Goal: Task Accomplishment & Management: Use online tool/utility

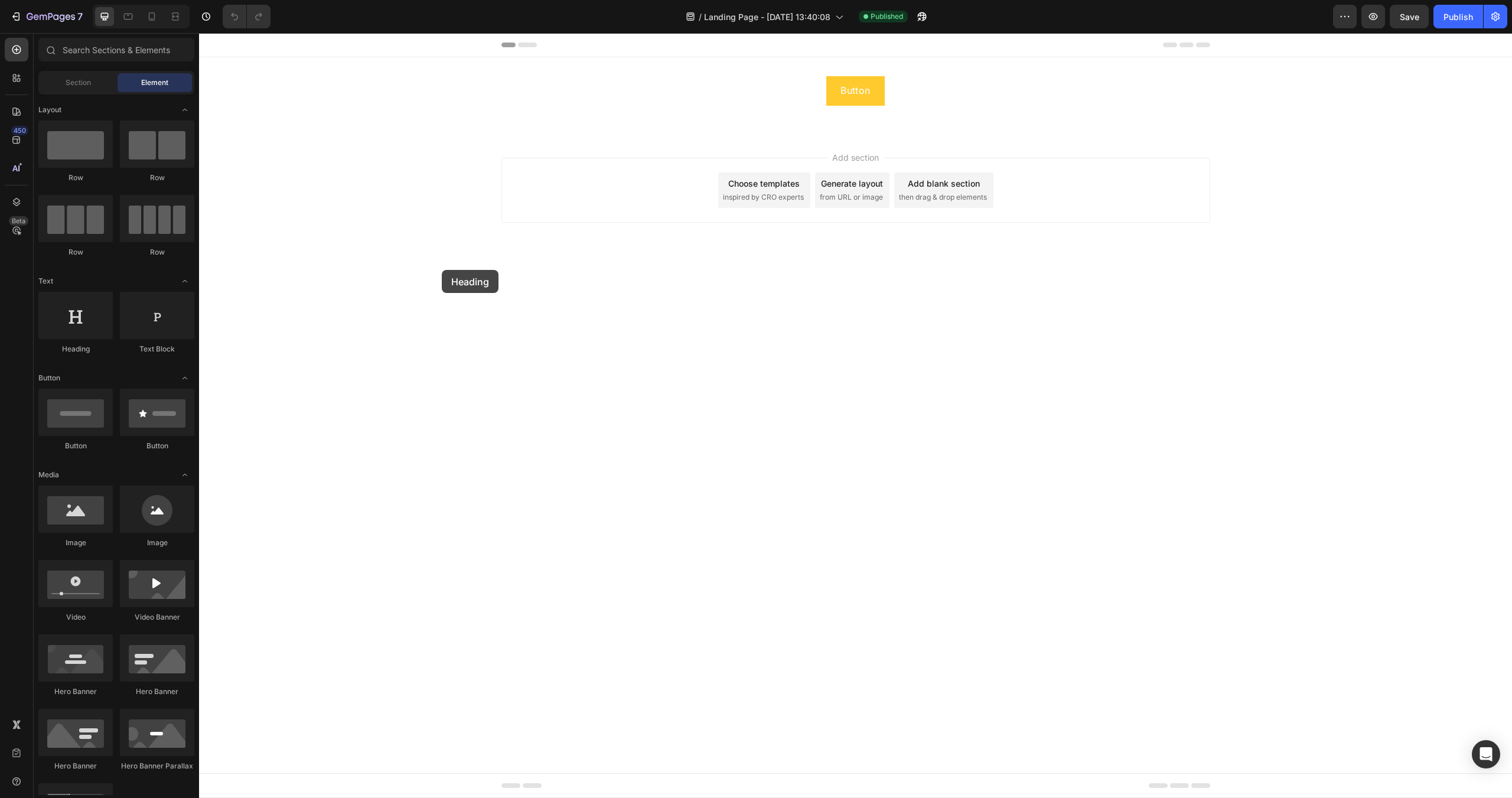
drag, startPoint x: 281, startPoint y: 361, endPoint x: 584, endPoint y: 246, distance: 324.1
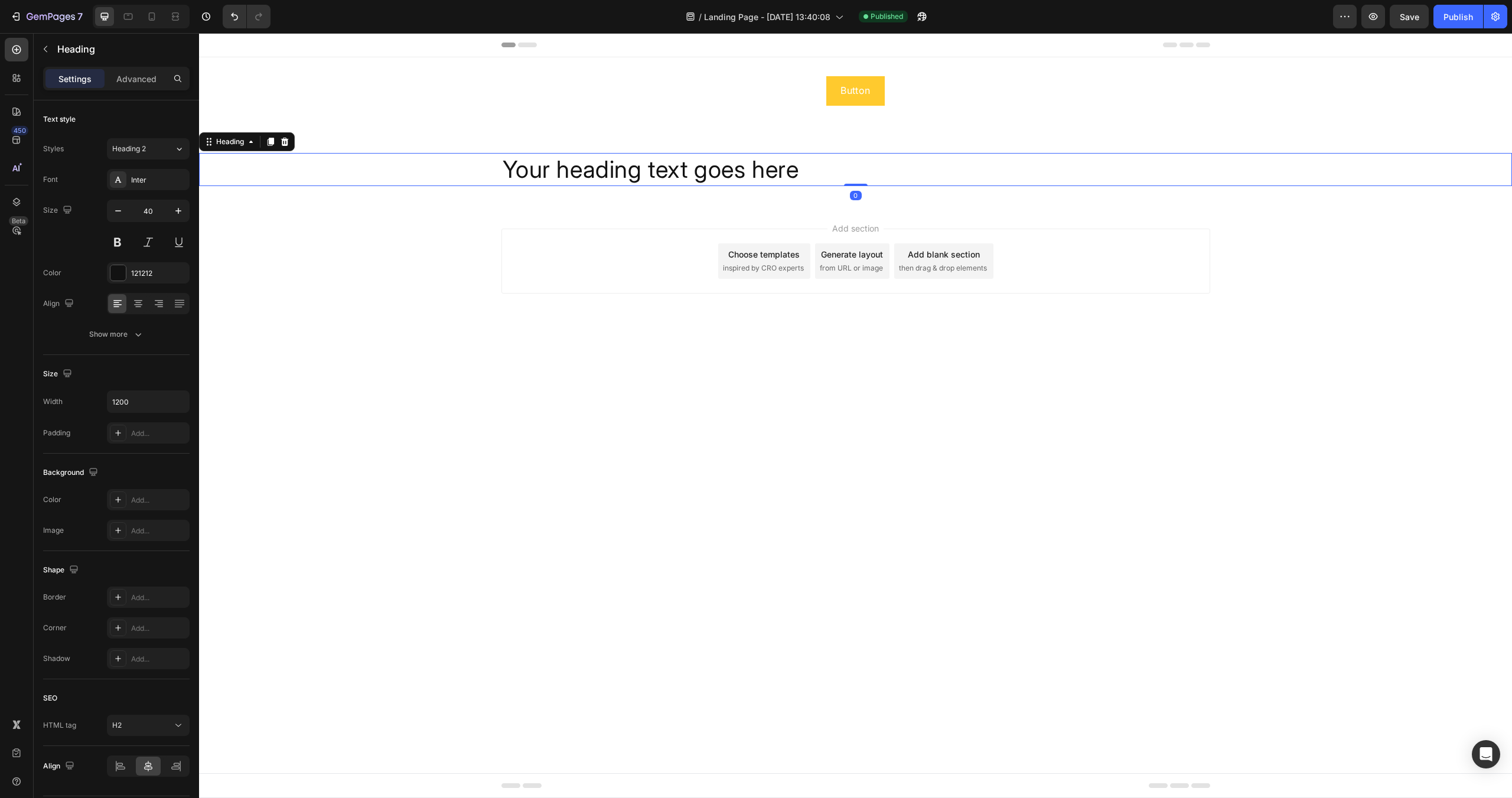
click at [644, 173] on h2 "Your heading text goes here" at bounding box center [856, 169] width 709 height 33
click at [437, 163] on div "Your heading text goes here" at bounding box center [856, 169] width 1313 height 33
click at [131, 331] on div "Show more" at bounding box center [117, 334] width 55 height 12
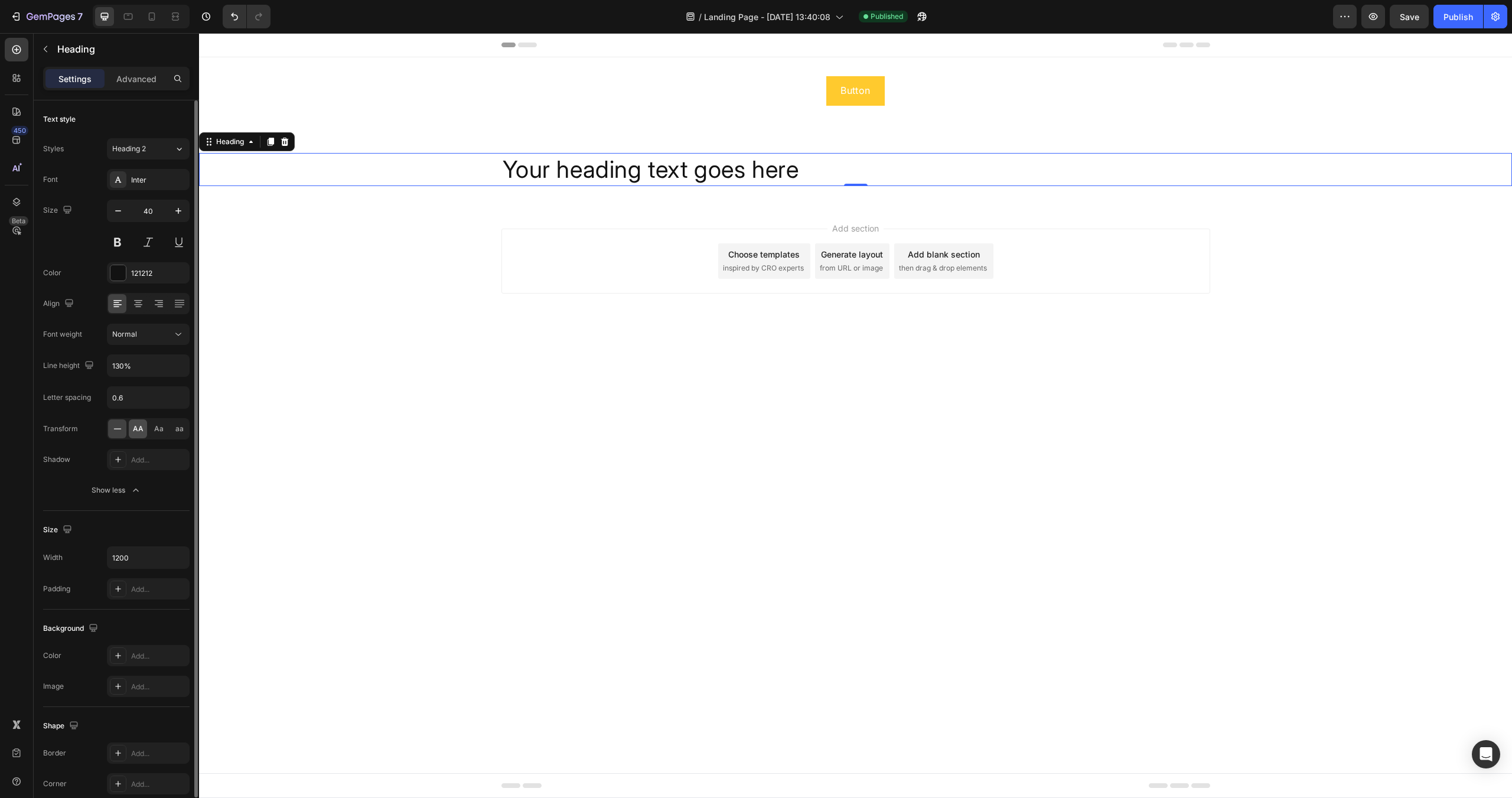
click at [133, 428] on span "AA" at bounding box center [138, 429] width 10 height 10
click at [157, 430] on span "Aa" at bounding box center [158, 429] width 10 height 10
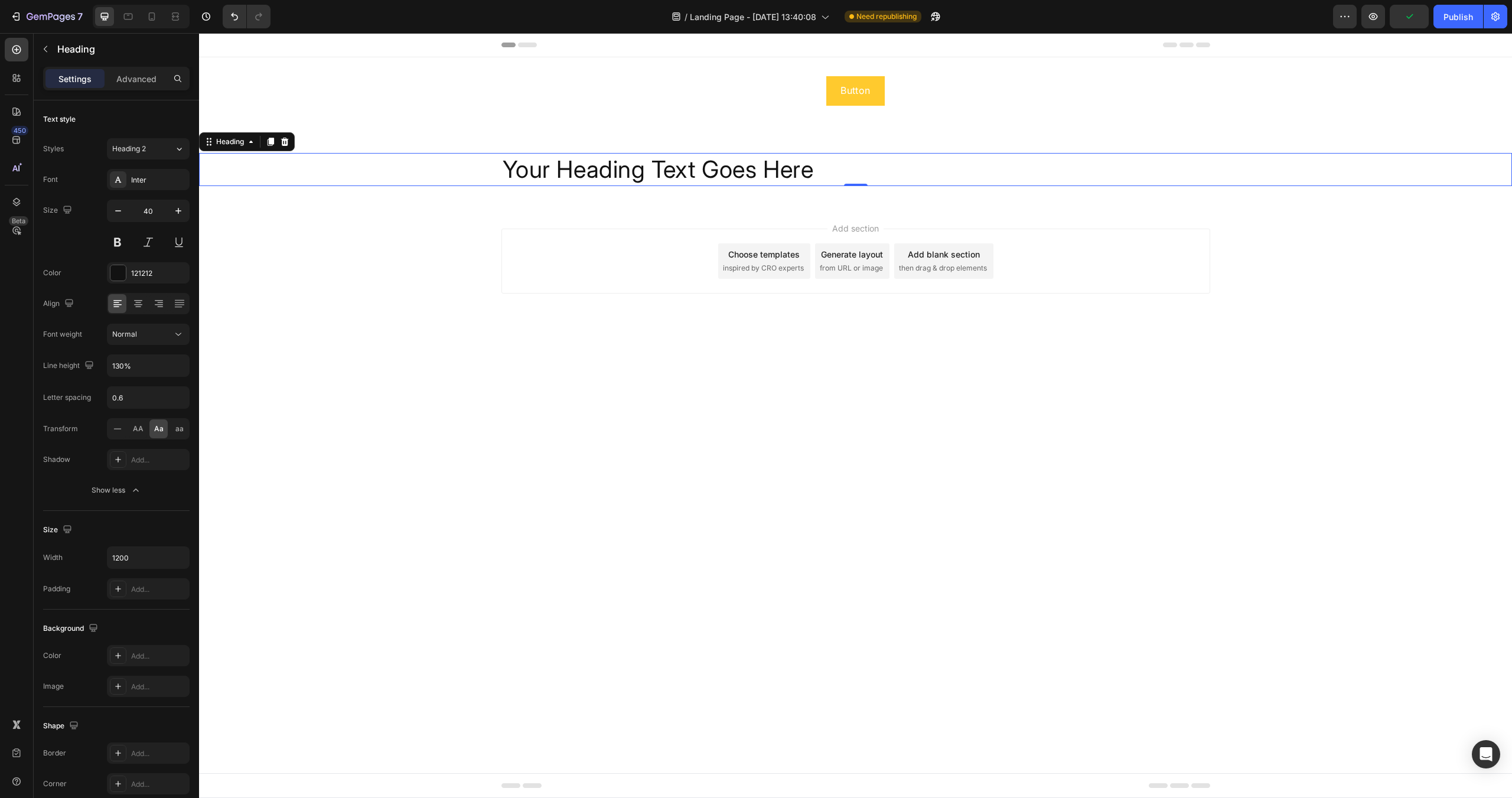
click at [590, 169] on h2 "your heading text goes here" at bounding box center [856, 169] width 709 height 33
click at [590, 169] on p "your heading text goes here" at bounding box center [856, 169] width 706 height 30
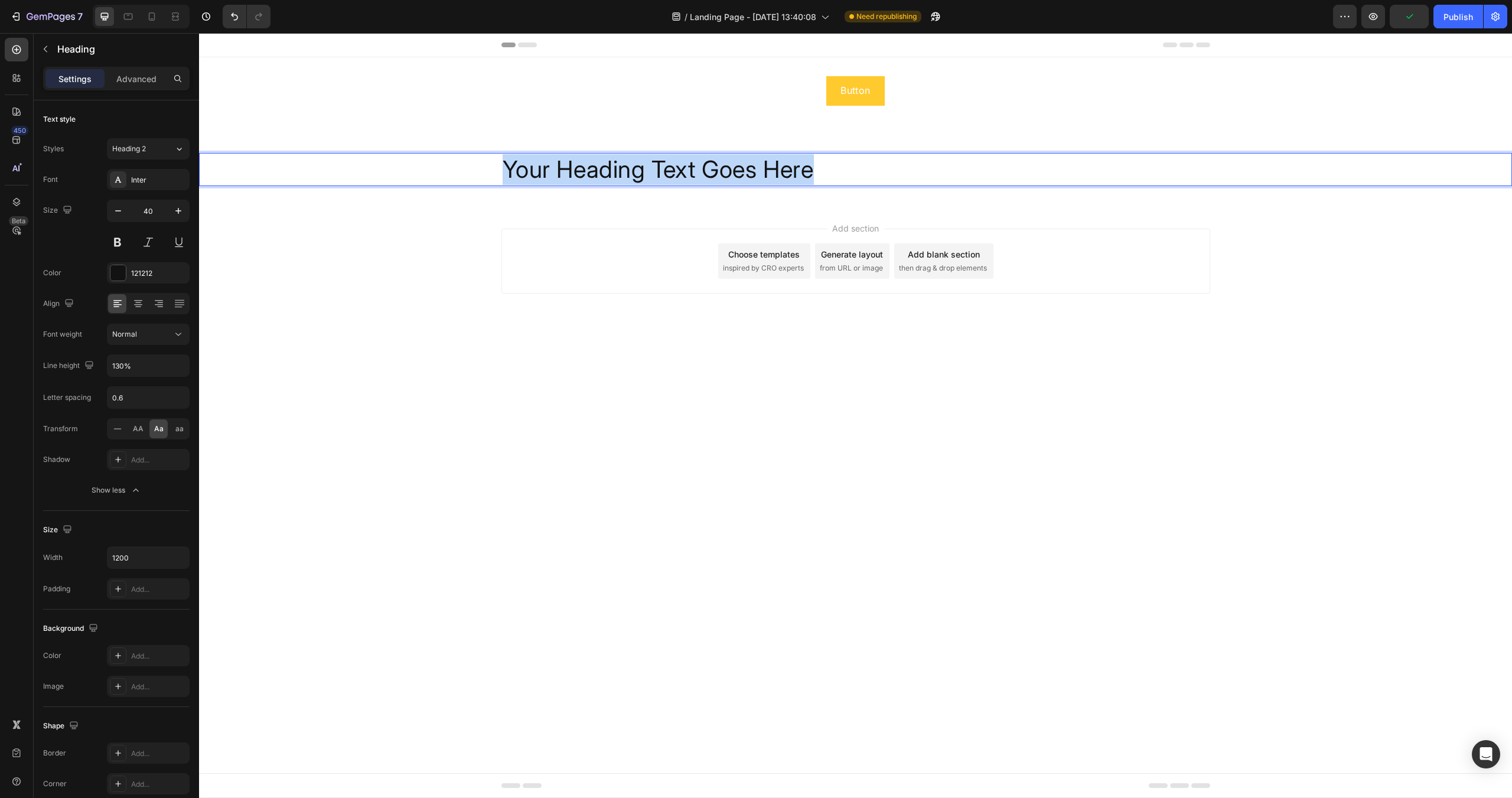
click at [590, 169] on p "your heading text goes here" at bounding box center [856, 169] width 706 height 30
click at [657, 235] on div "Add section Choose templates inspired by CRO experts Generate layout from URL o…" at bounding box center [856, 261] width 709 height 65
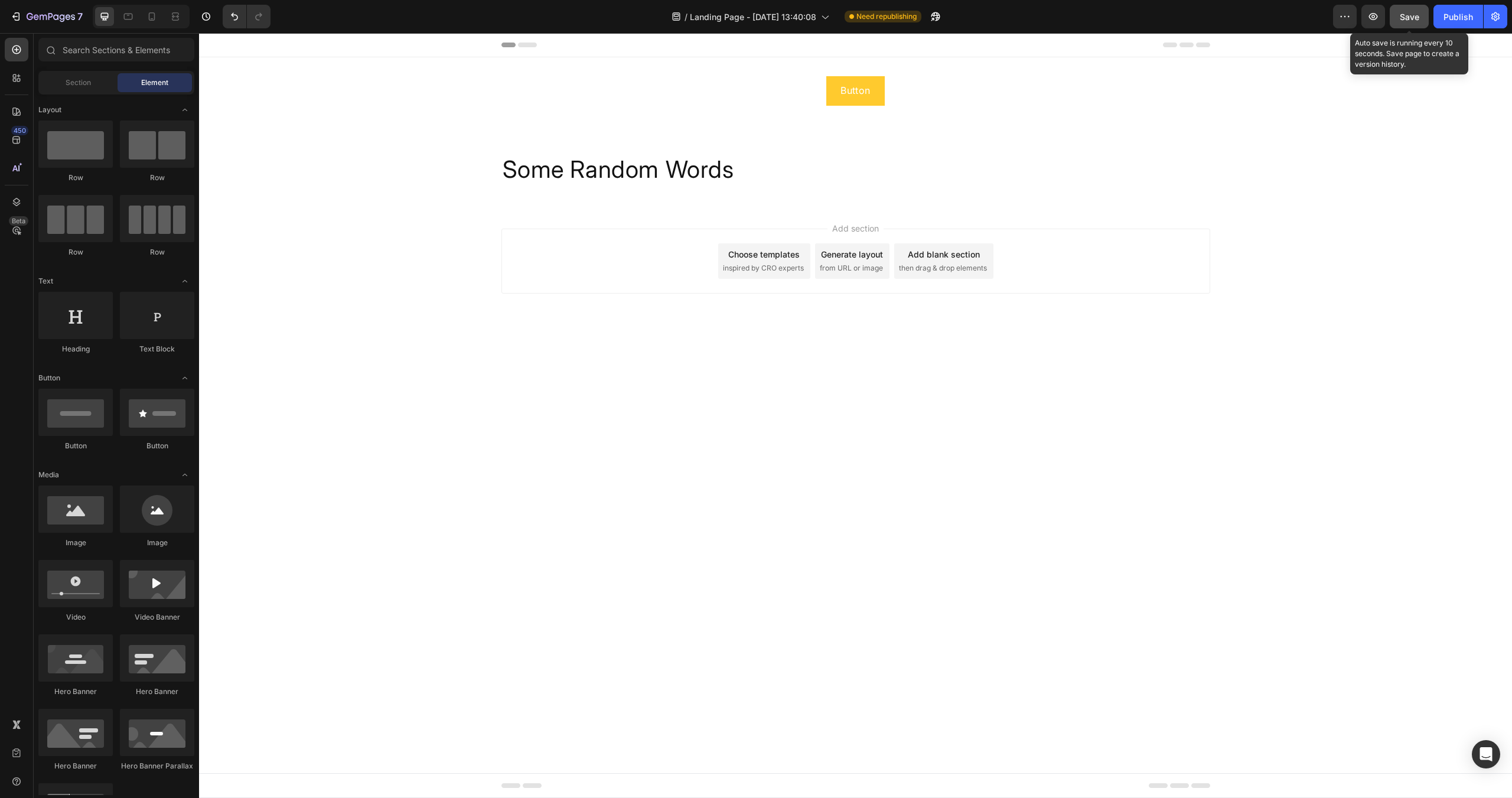
click at [1413, 20] on span "Save" at bounding box center [1409, 17] width 19 height 10
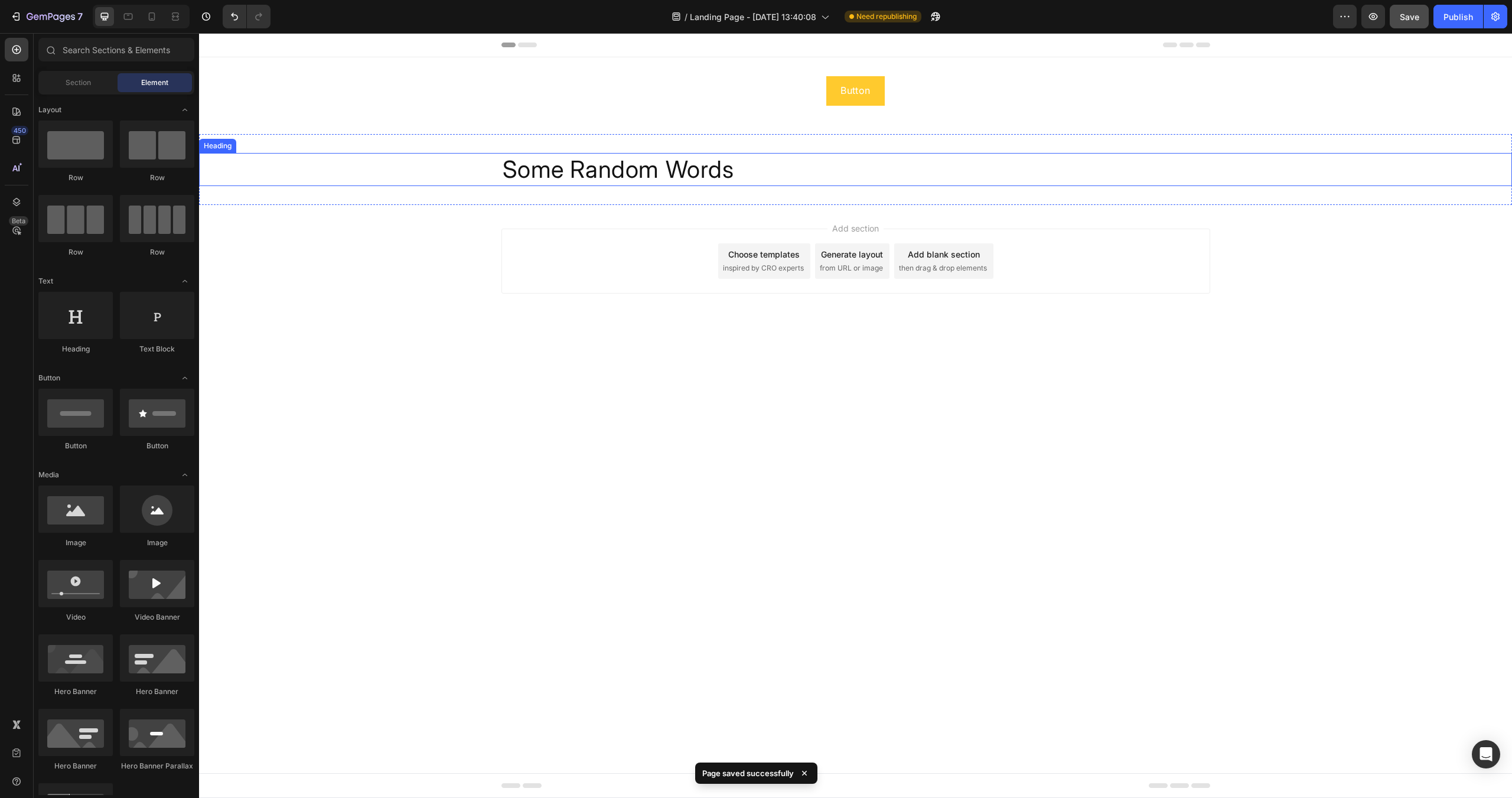
click at [562, 170] on p "Some random words" at bounding box center [856, 169] width 706 height 30
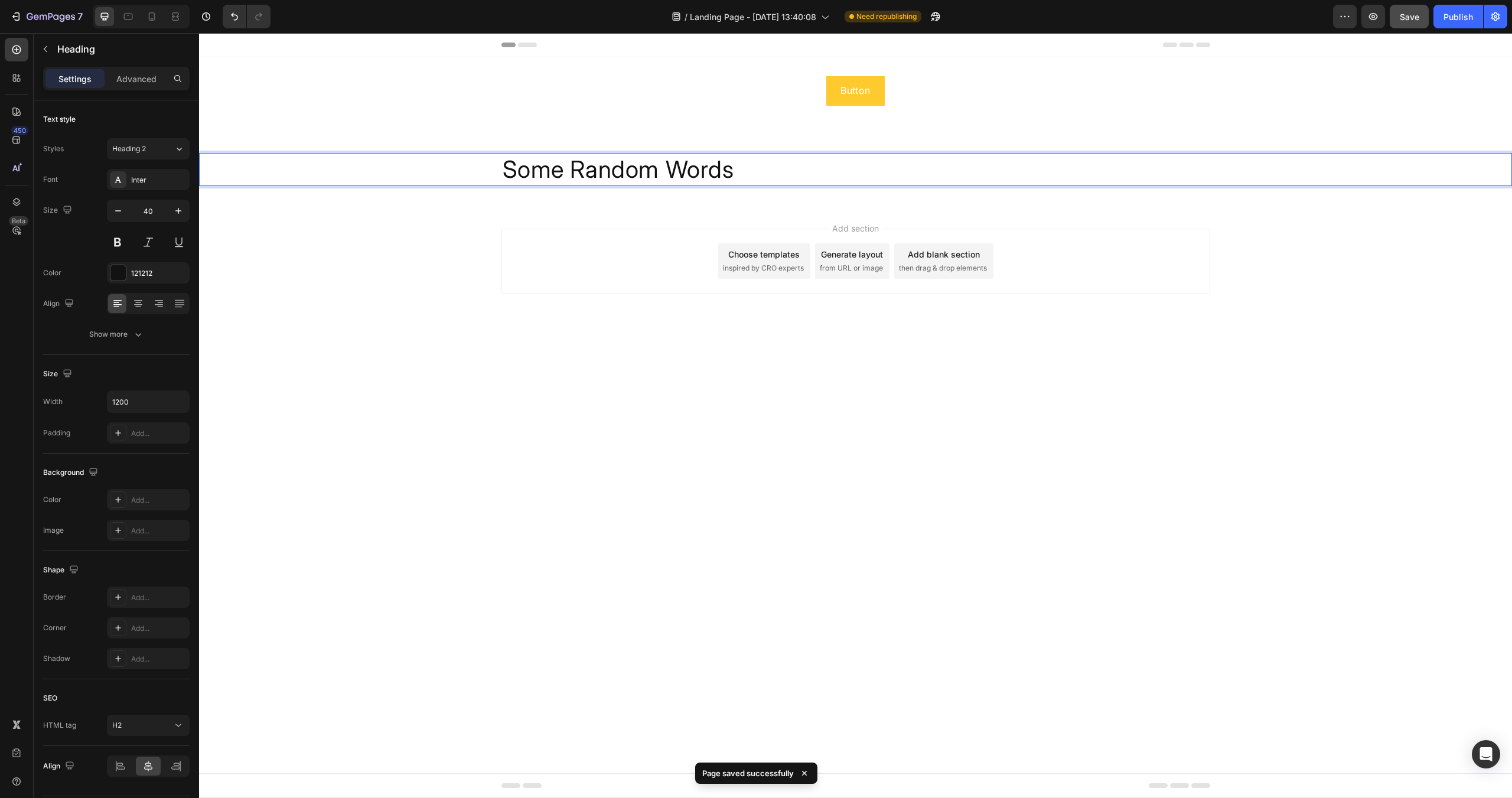
click at [562, 170] on p "Some random words" at bounding box center [856, 169] width 706 height 30
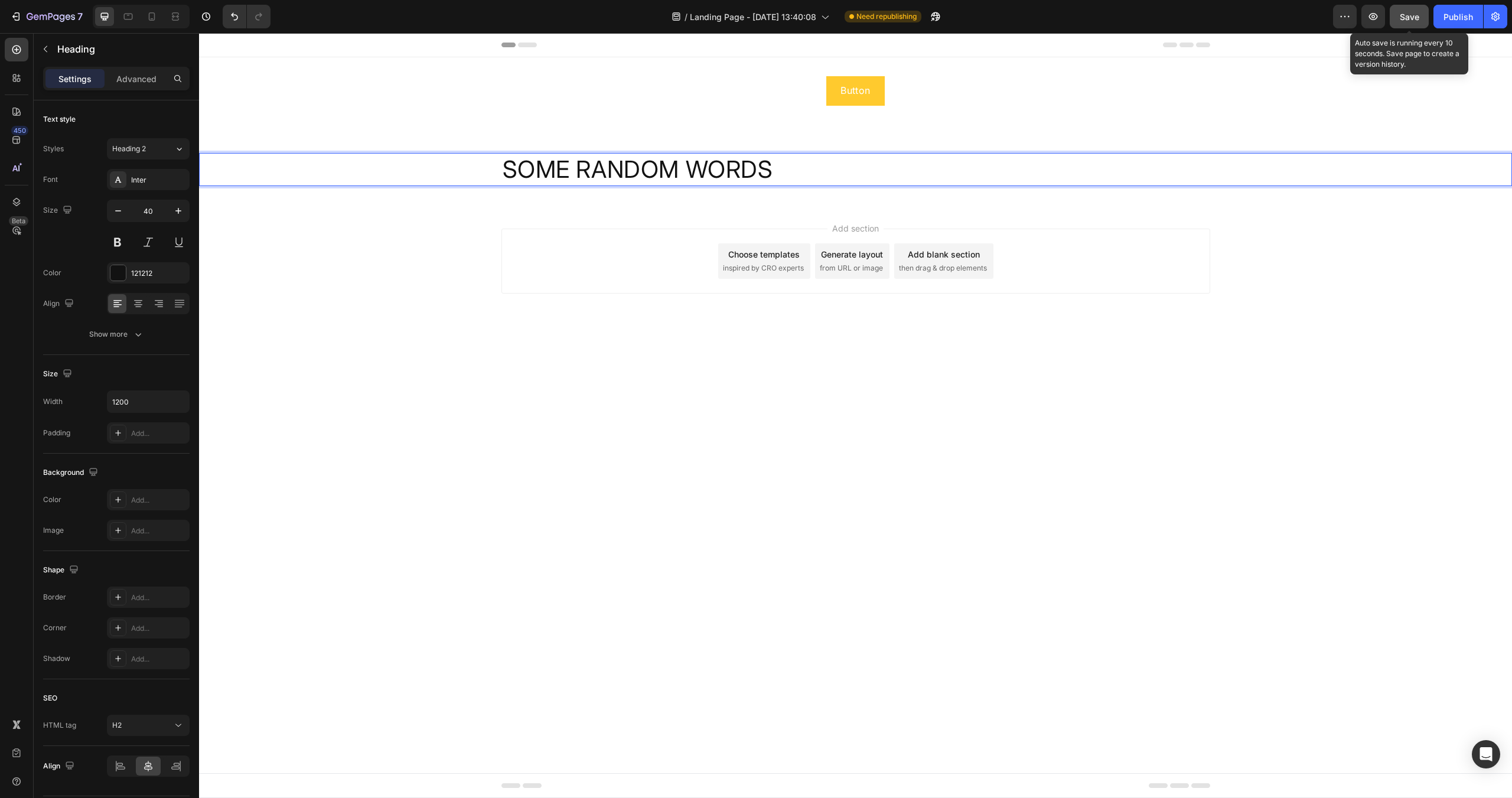
click at [1396, 13] on button "Save" at bounding box center [1409, 16] width 39 height 24
